Goal: Task Accomplishment & Management: Manage account settings

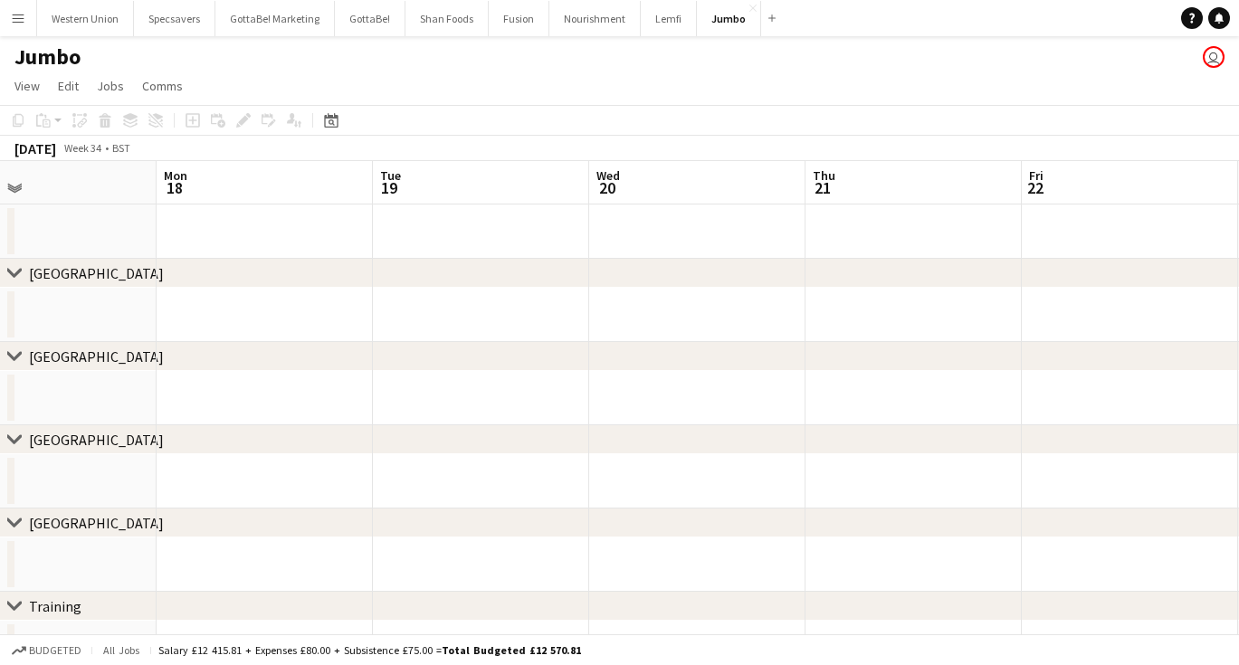
scroll to position [0, 476]
click at [91, 25] on button "Western Union Close" at bounding box center [85, 18] width 97 height 35
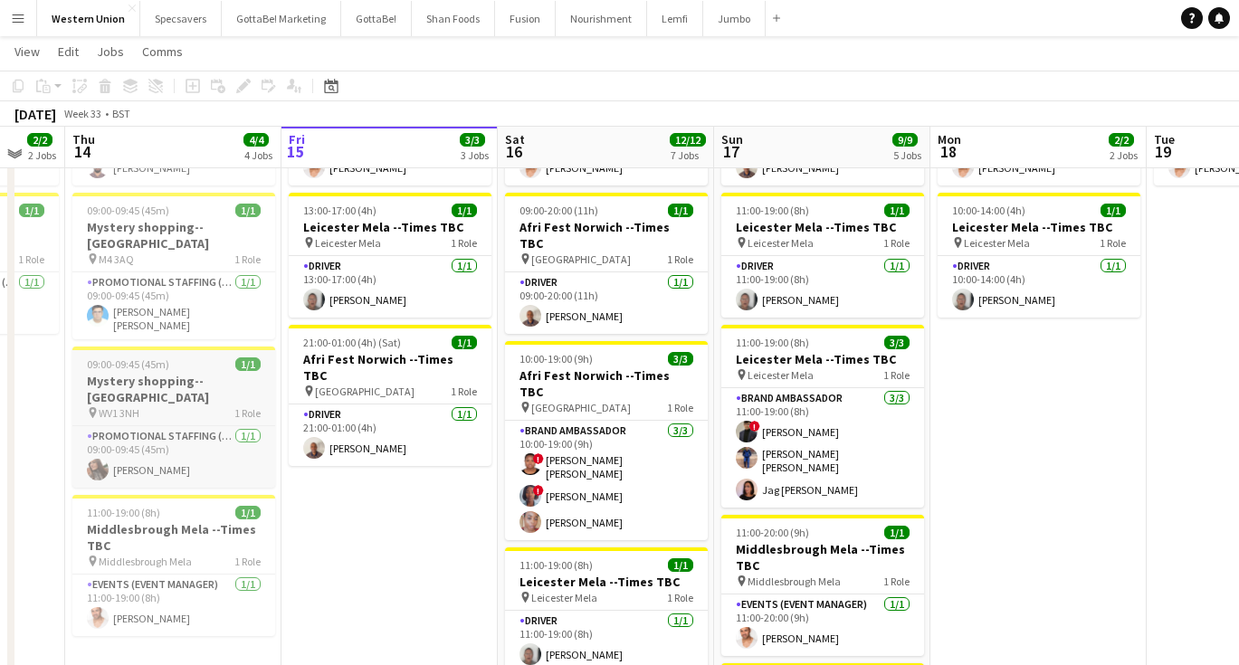
scroll to position [175, 0]
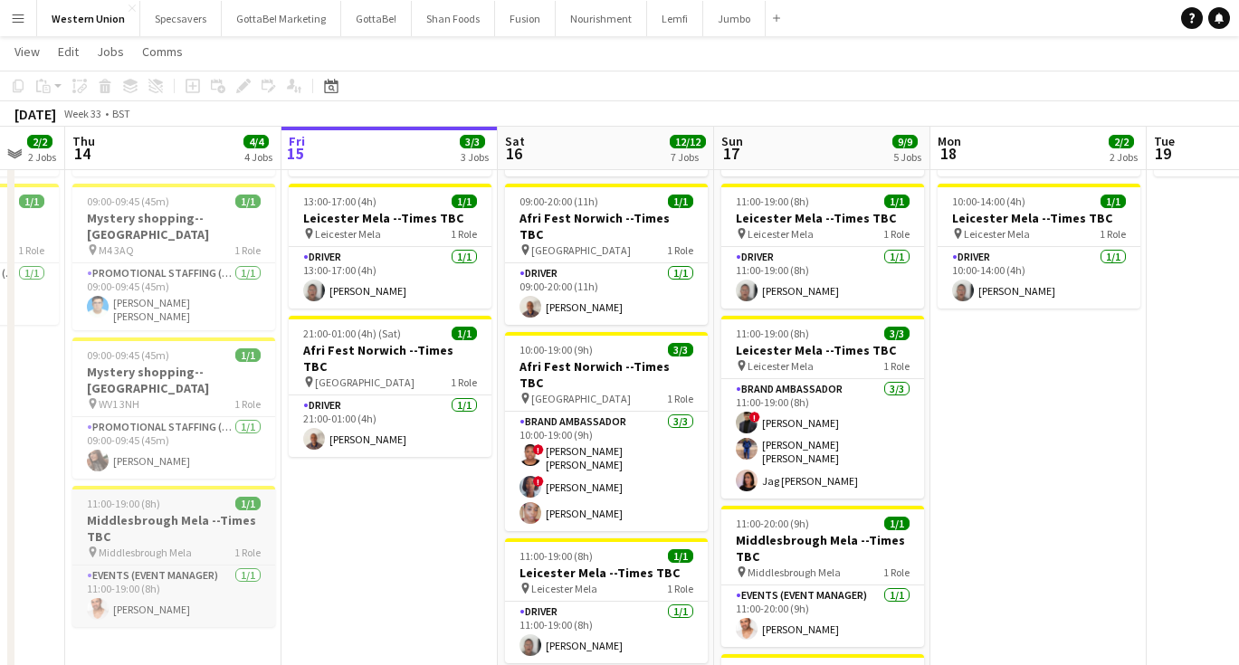
click at [188, 512] on h3 "Middlesbrough Mela --Times TBC" at bounding box center [173, 528] width 203 height 33
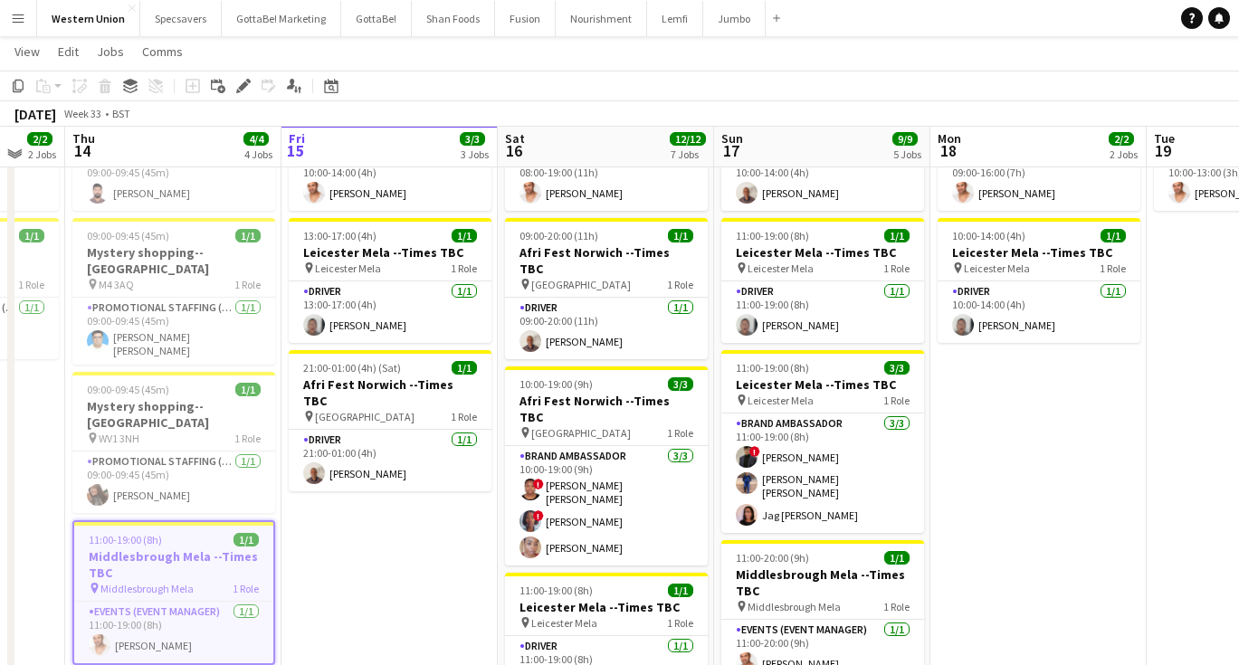
scroll to position [141, 0]
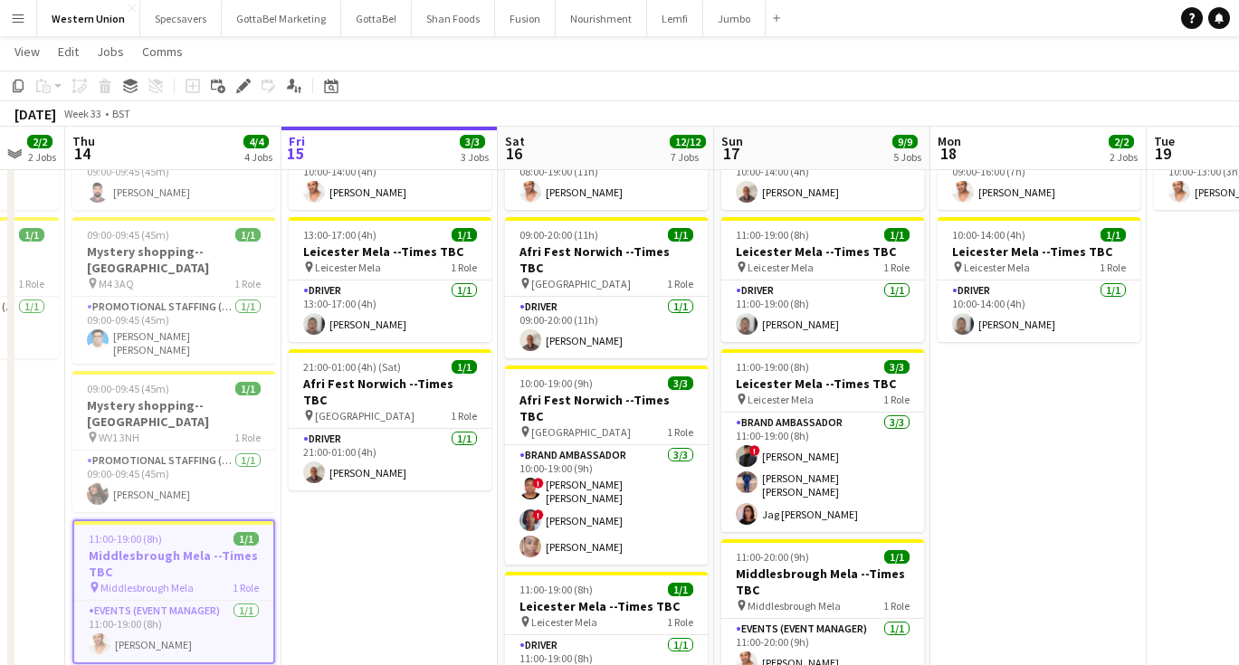
click at [156, 548] on h3 "Middlesbrough Mela --Times TBC" at bounding box center [173, 564] width 199 height 33
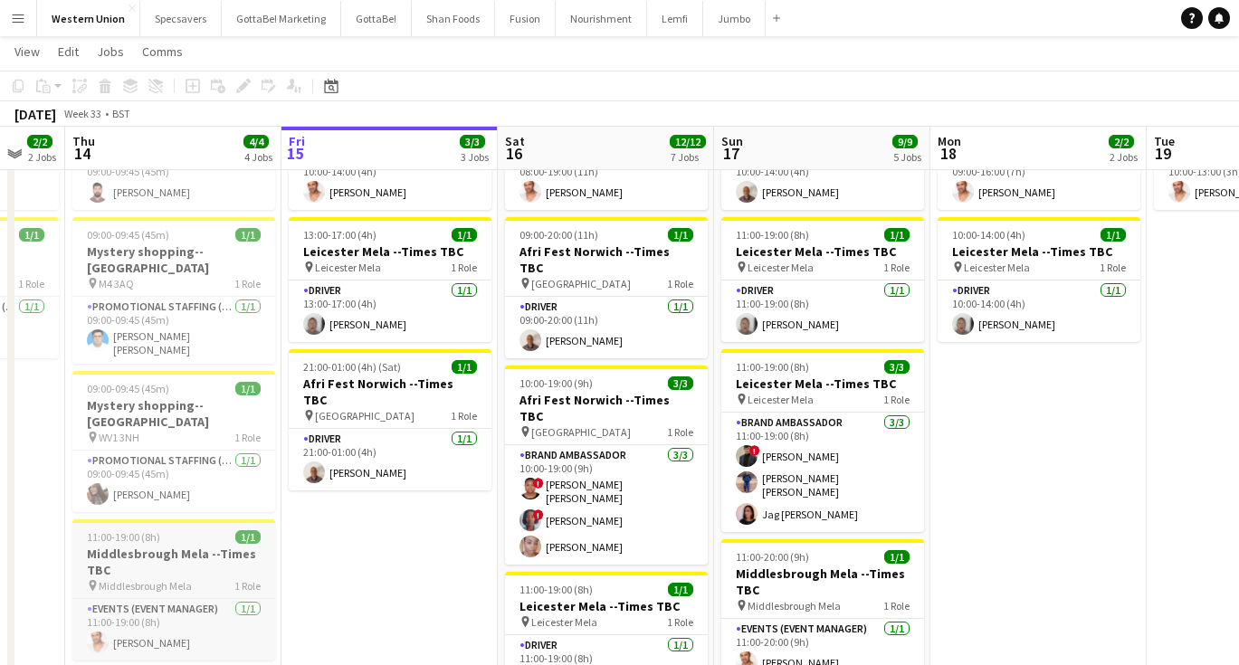
click at [83, 546] on h3 "Middlesbrough Mela --Times TBC" at bounding box center [173, 562] width 203 height 33
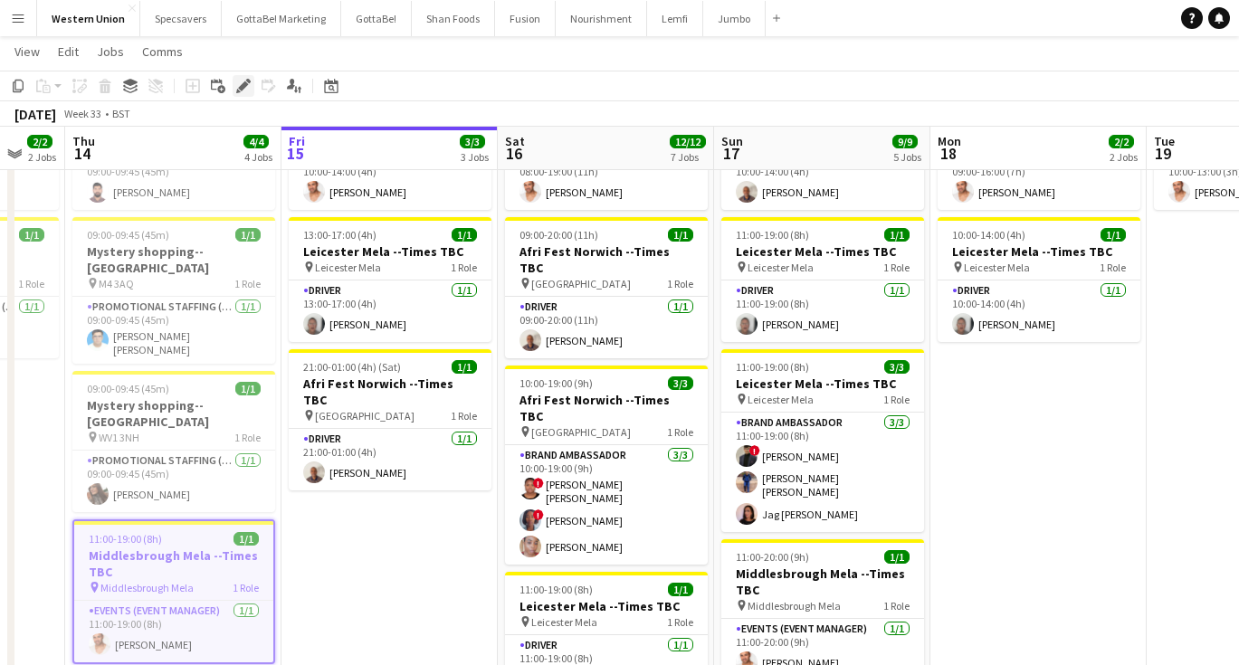
click at [249, 85] on icon "Edit" at bounding box center [243, 86] width 14 height 14
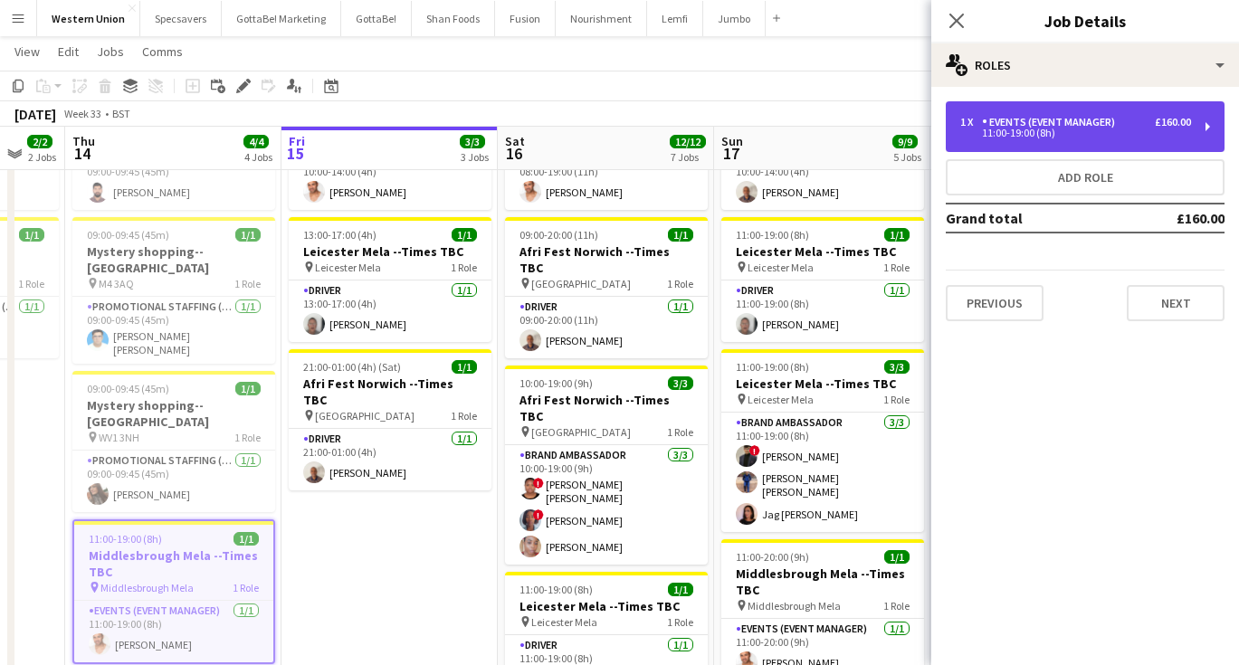
click at [1087, 144] on div "1 x Events (Event Manager) £160.00 11:00-19:00 (8h)" at bounding box center [1085, 126] width 279 height 51
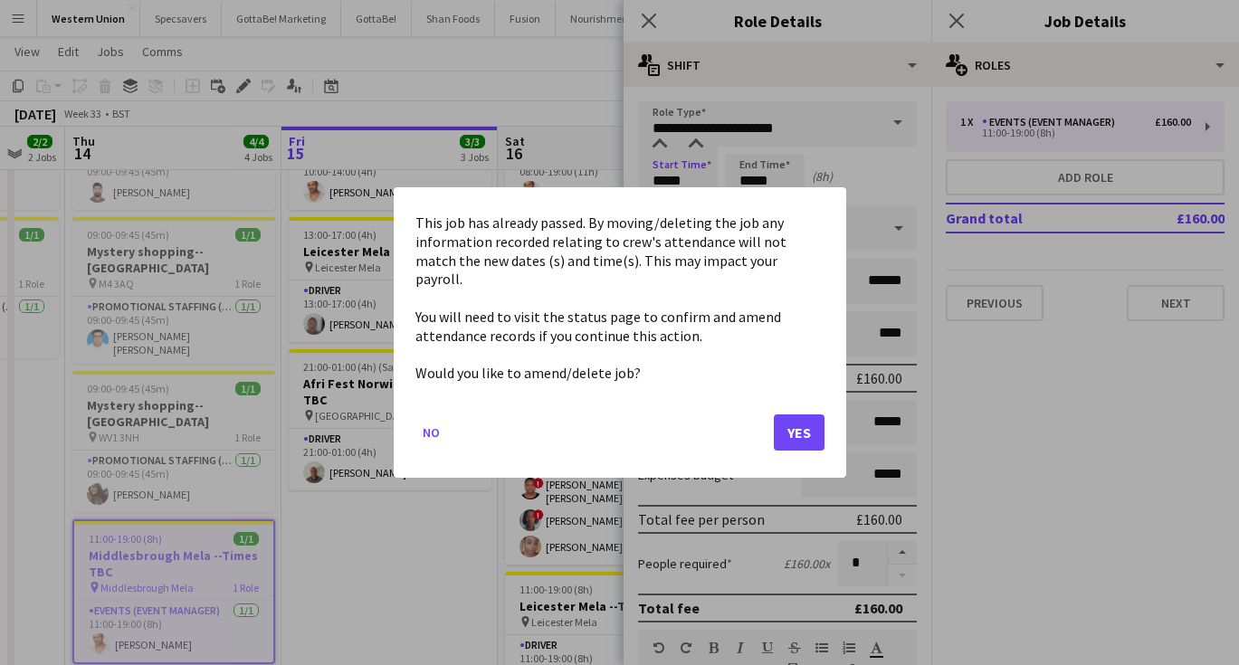
scroll to position [0, 0]
drag, startPoint x: 689, startPoint y: 182, endPoint x: 618, endPoint y: 168, distance: 71.9
click at [790, 415] on button "Yes" at bounding box center [799, 433] width 51 height 36
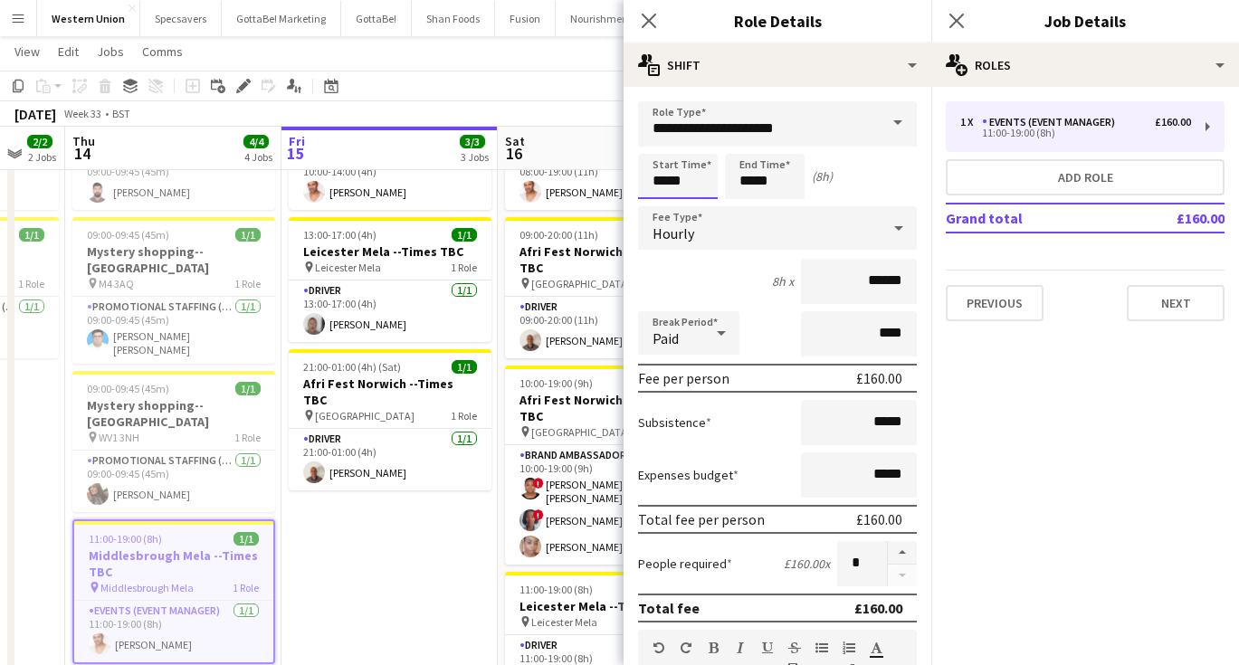
scroll to position [141, 0]
type input "*****"
drag, startPoint x: 775, startPoint y: 184, endPoint x: 738, endPoint y: 182, distance: 37.2
click at [738, 182] on input "*****" at bounding box center [765, 176] width 80 height 45
type input "*****"
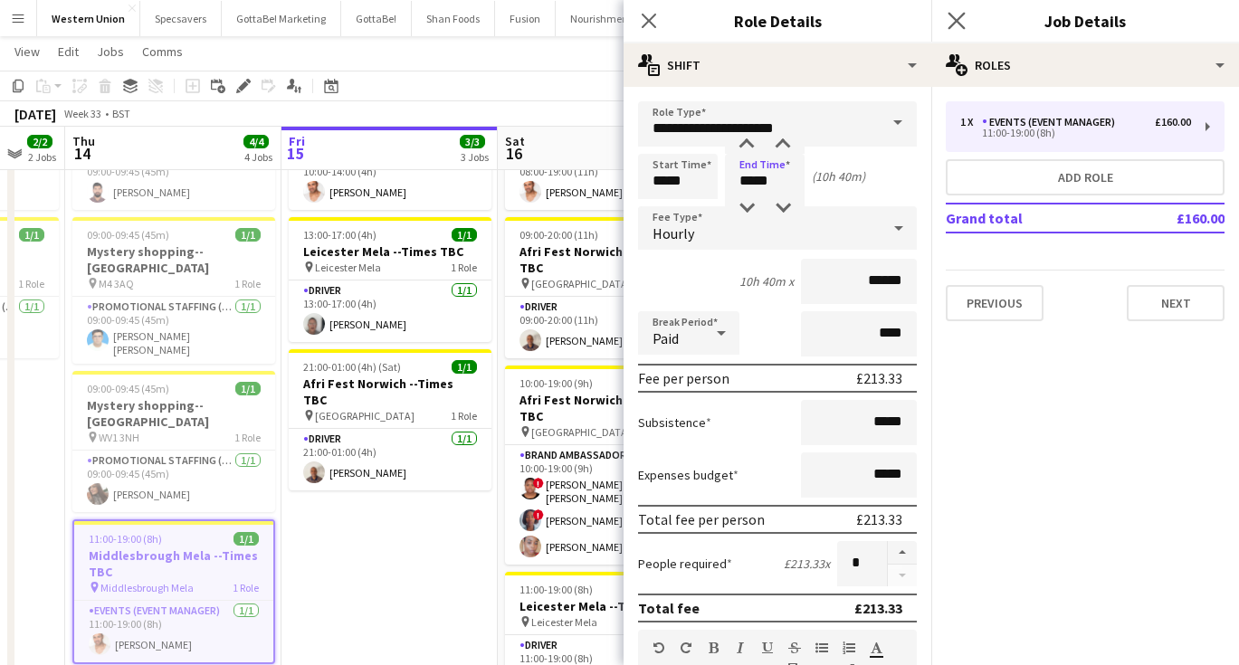
click at [969, 19] on app-icon "Close pop-in" at bounding box center [957, 21] width 26 height 26
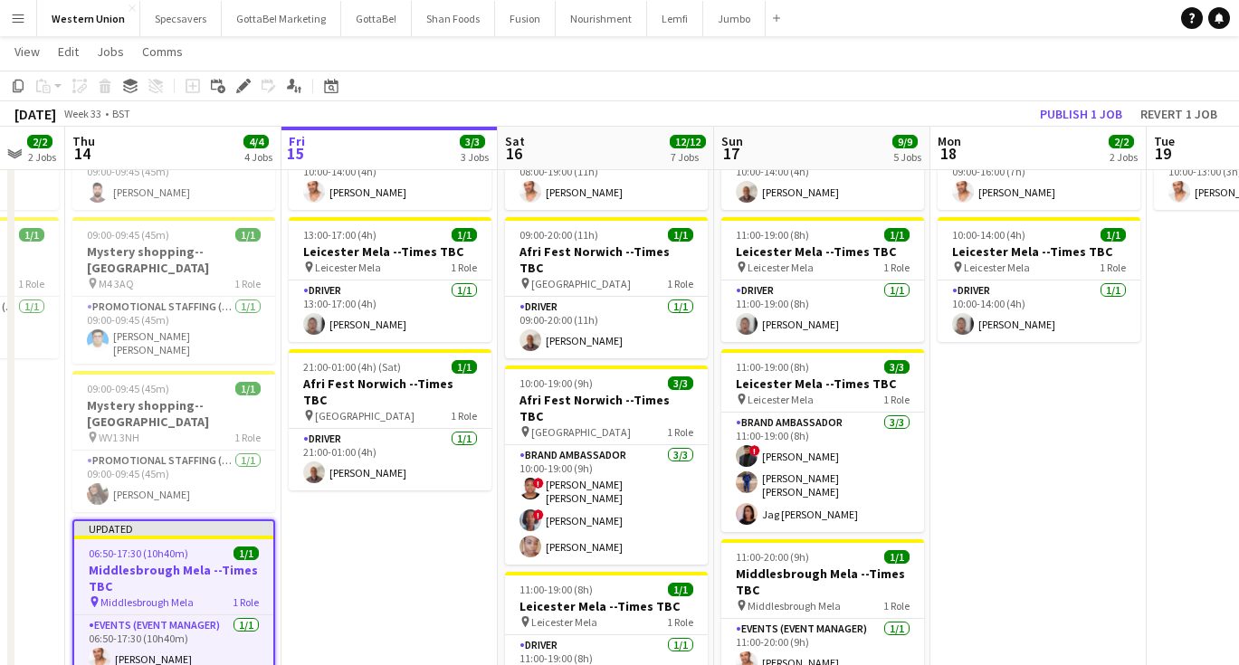
click at [190, 562] on h3 "Middlesbrough Mela --Times TBC" at bounding box center [173, 578] width 199 height 33
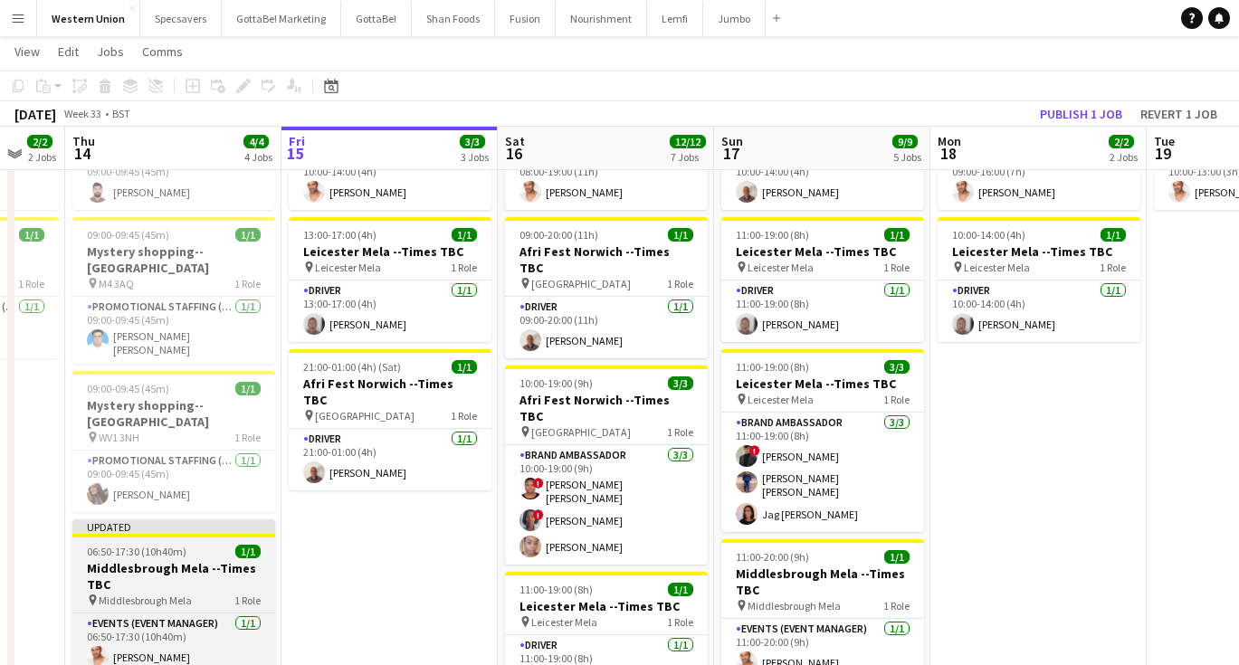
click at [175, 560] on h3 "Middlesbrough Mela --Times TBC" at bounding box center [173, 576] width 203 height 33
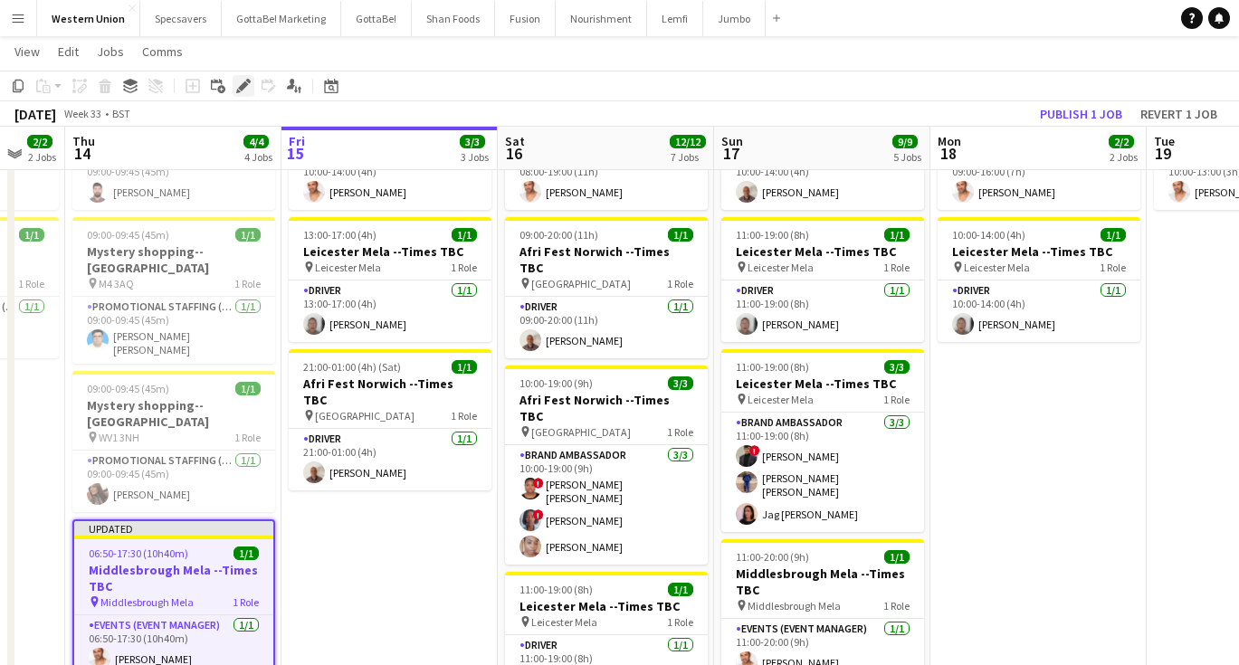
click at [247, 81] on icon at bounding box center [248, 81] width 5 height 5
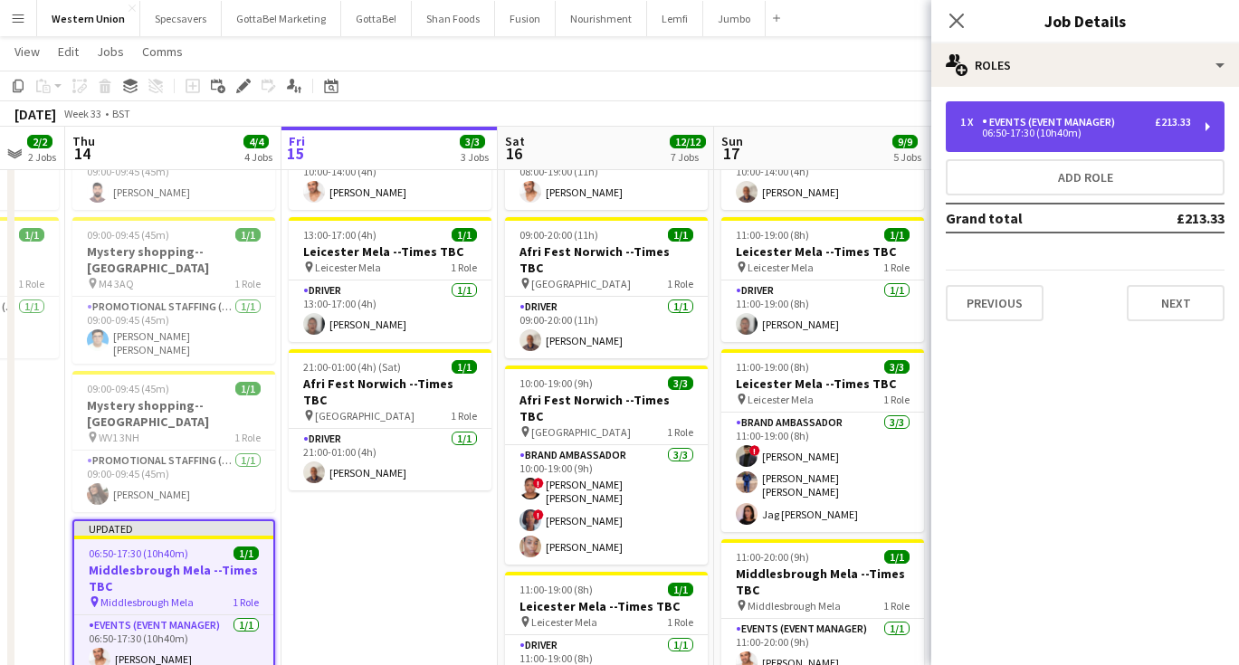
click at [996, 138] on div "06:50-17:30 (10h40m)" at bounding box center [1075, 133] width 231 height 9
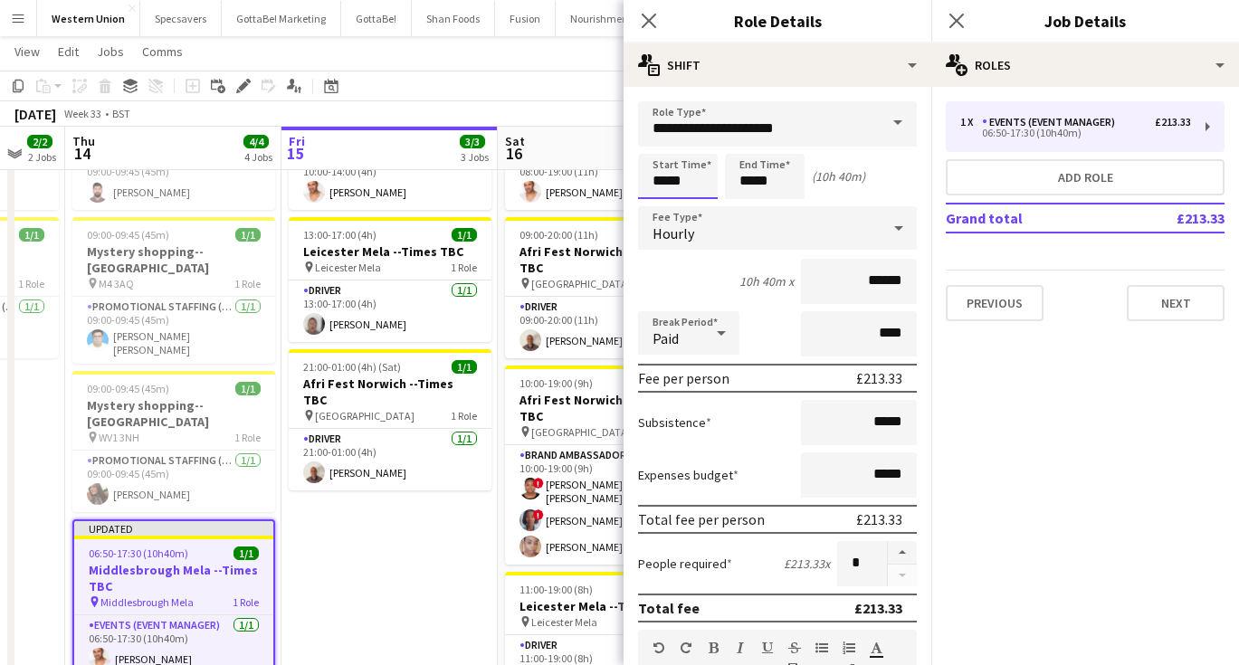
scroll to position [0, 0]
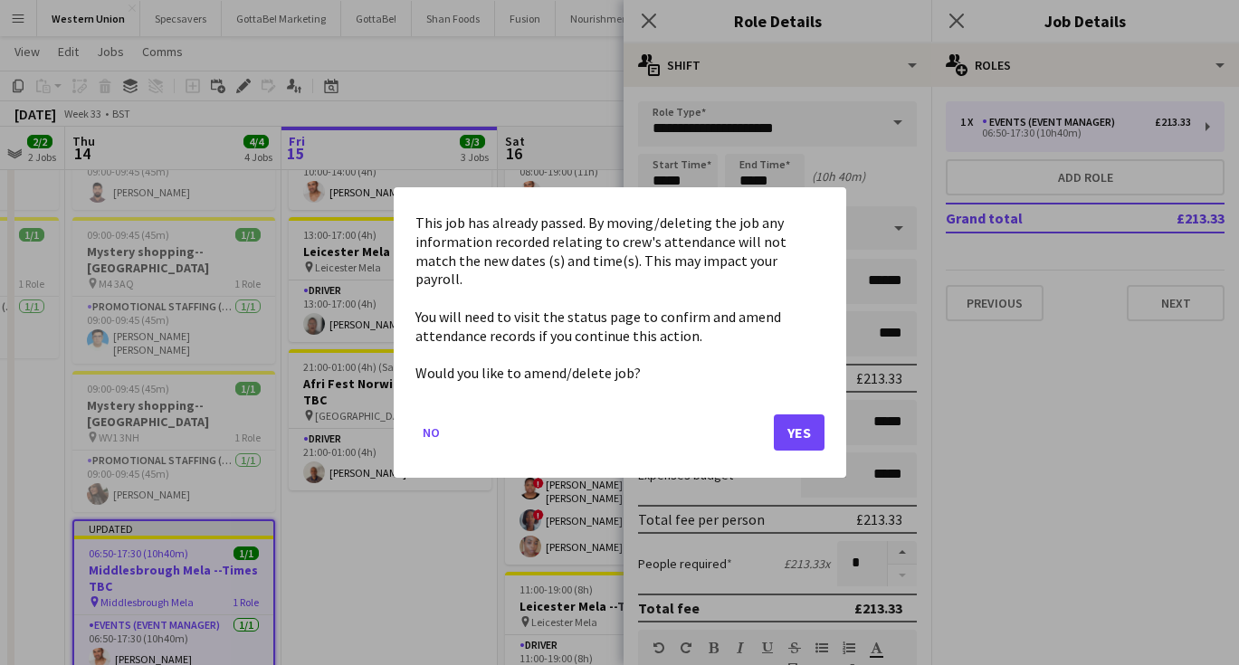
drag, startPoint x: 692, startPoint y: 180, endPoint x: 593, endPoint y: 177, distance: 98.7
click at [789, 420] on button "Yes" at bounding box center [799, 433] width 51 height 36
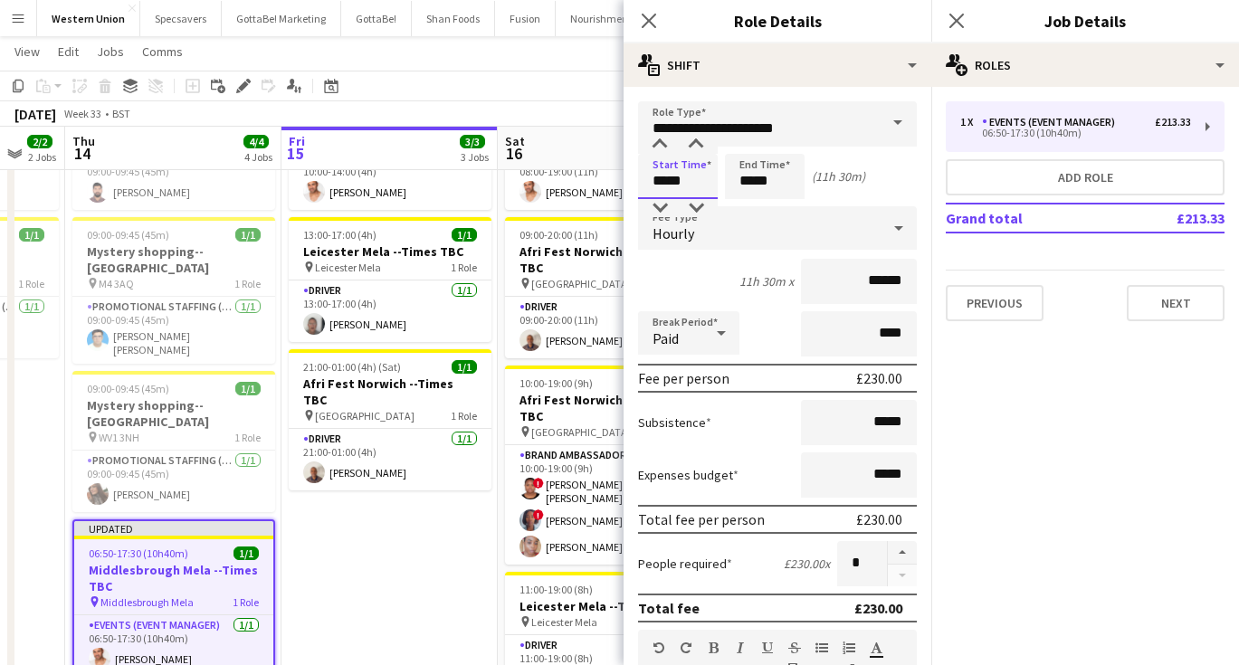
type input "*****"
drag, startPoint x: 771, startPoint y: 180, endPoint x: 720, endPoint y: 177, distance: 51.7
click at [720, 177] on div "Start Time ***** End Time ***** (6h 30m)" at bounding box center [777, 176] width 279 height 45
click at [578, 77] on app-toolbar "Copy Paste Paste Command V Paste with crew Command Shift V Paste linked Job [GE…" at bounding box center [619, 86] width 1239 height 31
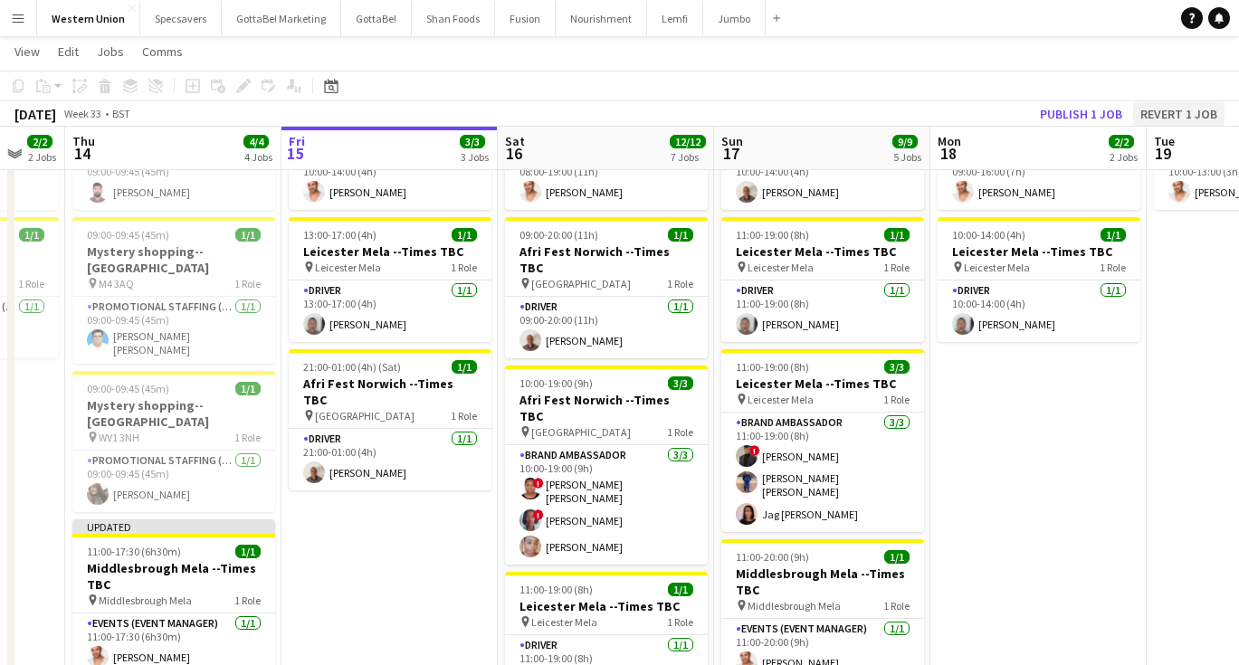
click at [1186, 116] on button "Revert 1 job" at bounding box center [1178, 114] width 91 height 24
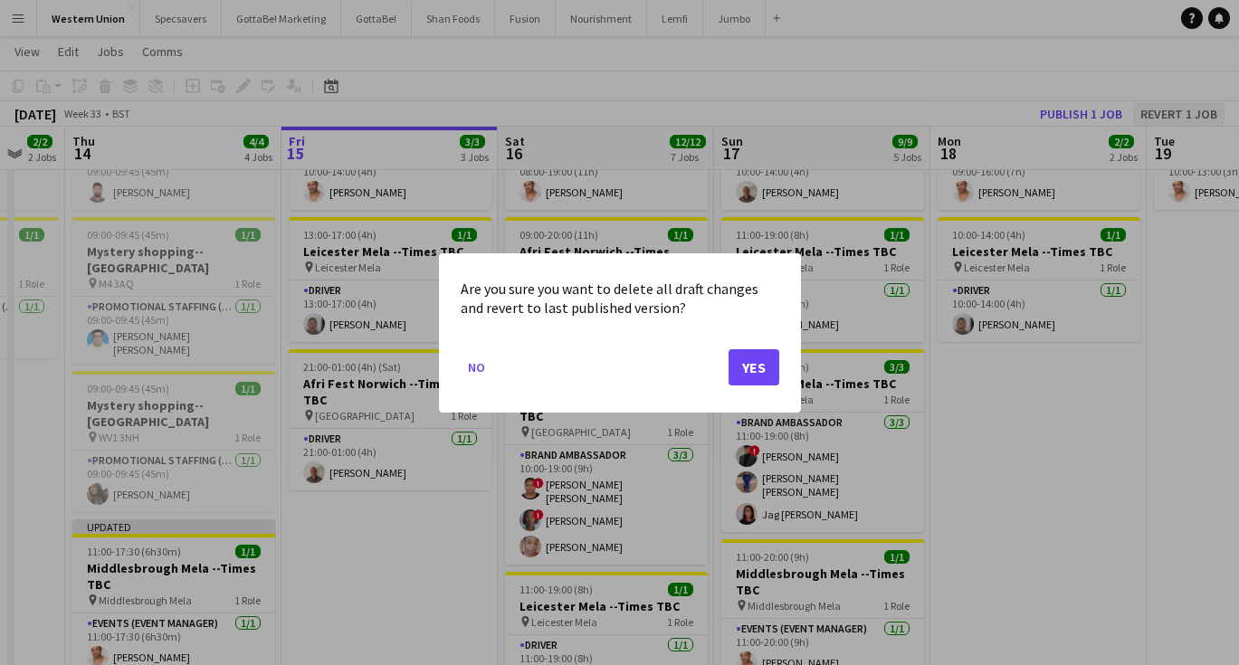
scroll to position [0, 0]
click at [750, 368] on button "Yes" at bounding box center [754, 367] width 51 height 36
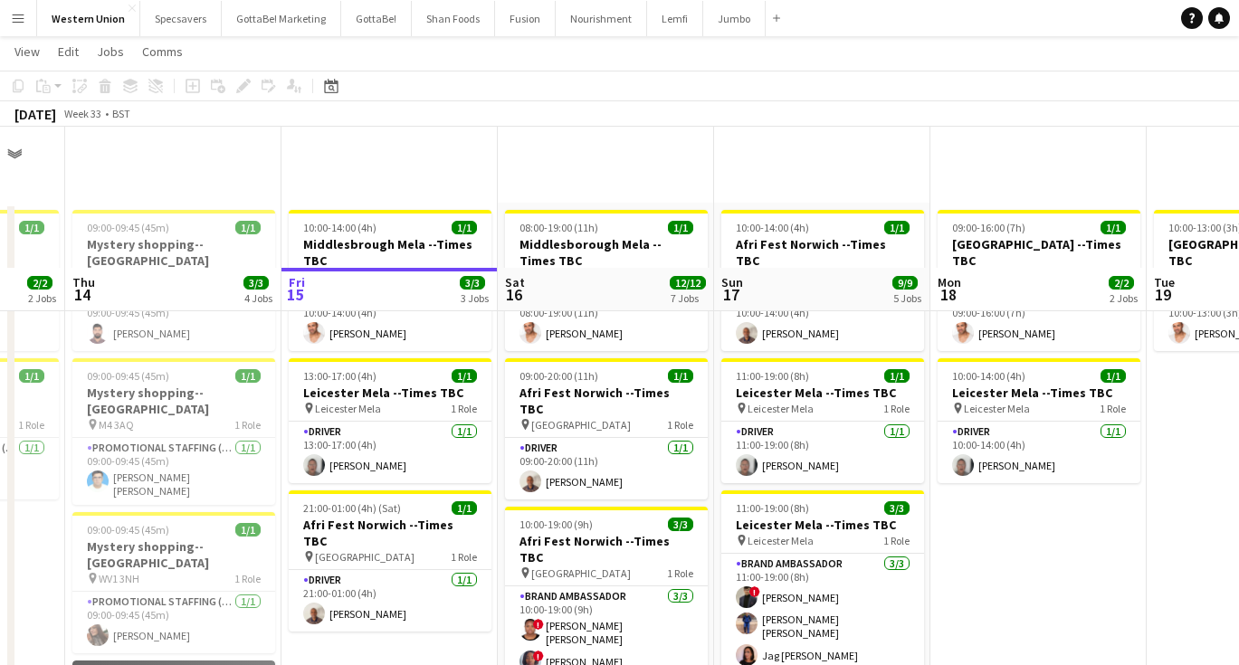
scroll to position [141, 0]
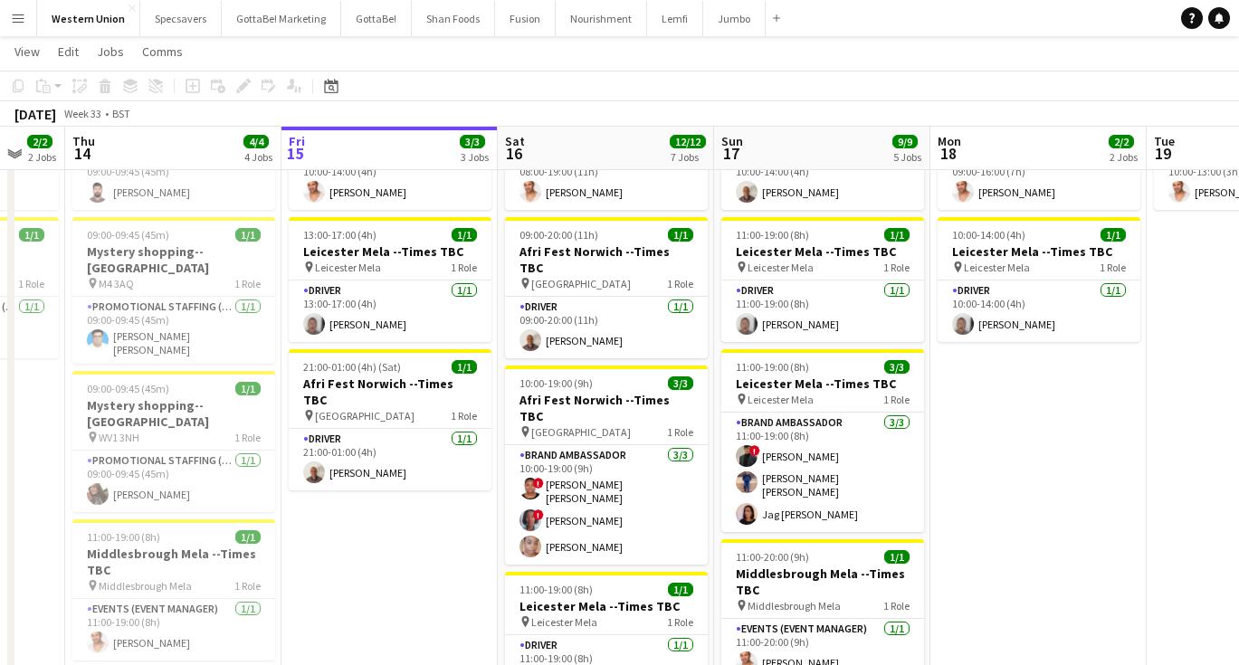
click at [416, 529] on app-date-cell "10:00-14:00 (4h) 1/1 Middlesbrough Mela --Times TBC pin Middlesbrough Mela 1 Ro…" at bounding box center [390, 670] width 216 height 1217
